Goal: Book appointment/travel/reservation

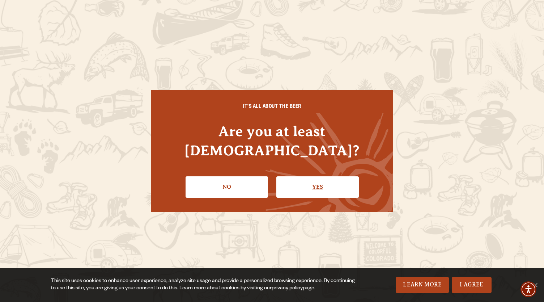
click at [308, 177] on link "Yes" at bounding box center [317, 186] width 82 height 21
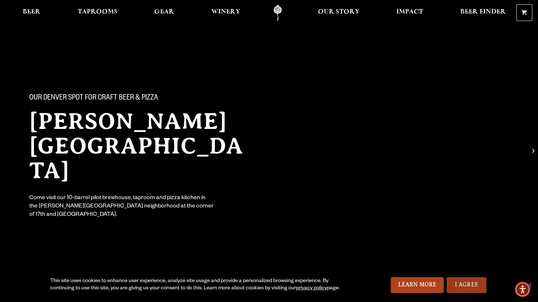
click at [469, 283] on link "I Agree" at bounding box center [467, 285] width 40 height 16
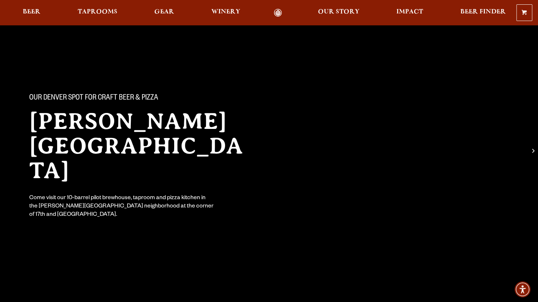
scroll to position [183, 0]
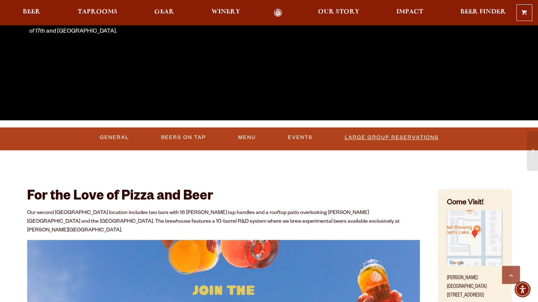
click at [415, 141] on link "Large Group Reservations" at bounding box center [392, 137] width 100 height 17
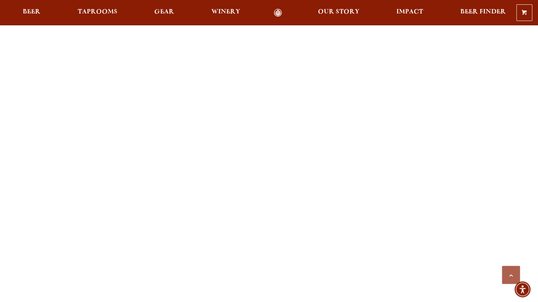
scroll to position [694, 0]
click at [24, 199] on div "Previous Next 1 2 3 Loading… We are able to accommodate groups of 20-50 people …" at bounding box center [269, 219] width 521 height 1276
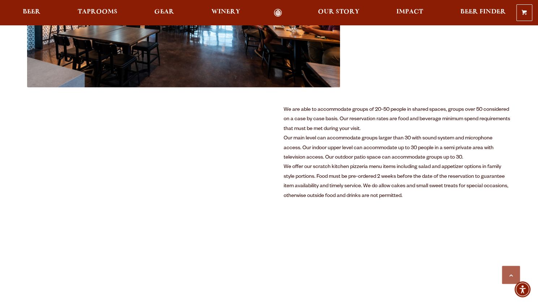
scroll to position [371, 0]
